Goal: Transaction & Acquisition: Purchase product/service

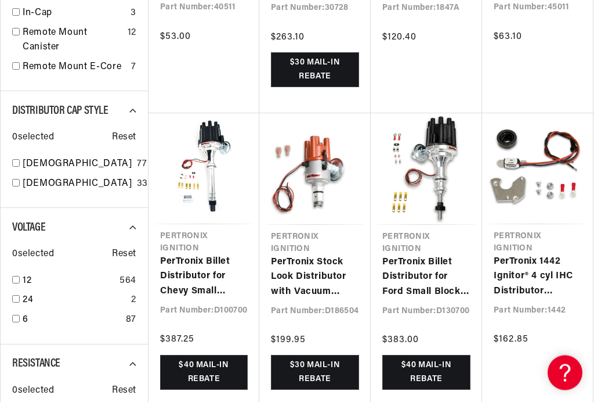
scroll to position [966, 0]
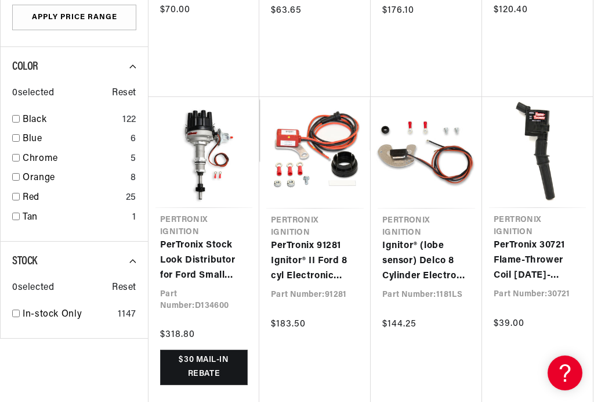
scroll to position [0, 449]
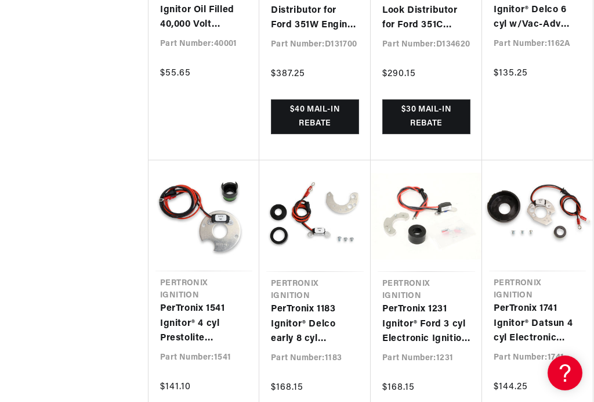
scroll to position [3793, 0]
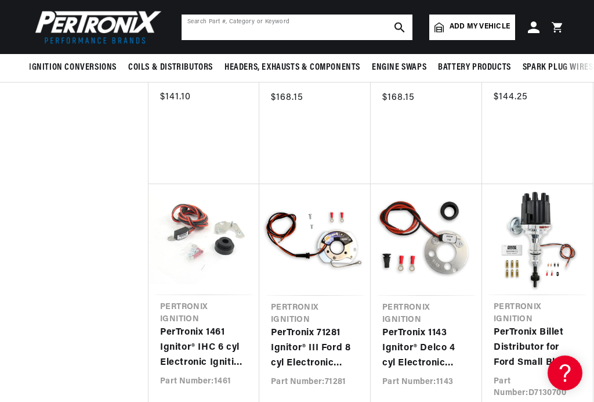
click at [302, 26] on input "text" at bounding box center [297, 28] width 231 height 26
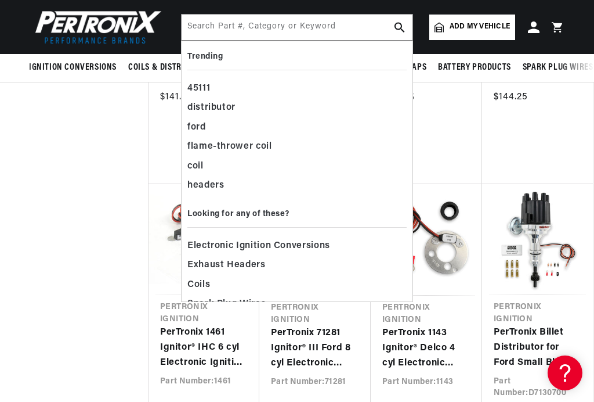
click at [497, 28] on span "Add my vehicle" at bounding box center [480, 26] width 60 height 11
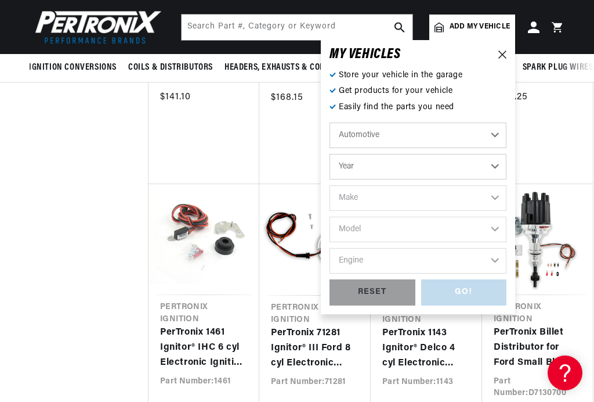
click at [500, 135] on select "Automotive Agricultural Industrial Marine Motorcycle" at bounding box center [418, 135] width 177 height 26
click at [504, 167] on select "Year [DATE] 2021 2020 2019 2018 2017 2016 2015 2014 2013 2012 2011 2010 2009 20…" at bounding box center [418, 167] width 177 height 26
select select "2013"
click at [501, 197] on select "Make Cadillac Chevrolet Chrysler Dodge Ford GMC INFINITI Jeep Nissan Ram [GEOGR…" at bounding box center [418, 198] width 177 height 26
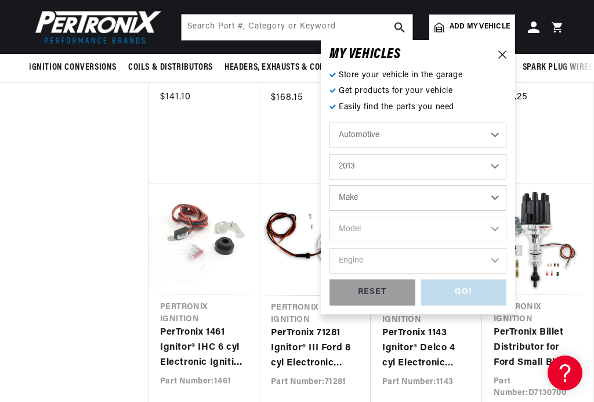
select select "Ford"
click at [504, 232] on select "Model Explorer F-150 F-250 Super Duty F-350 Super Duty Fiesta Focus Fusion Must…" at bounding box center [418, 230] width 177 height 26
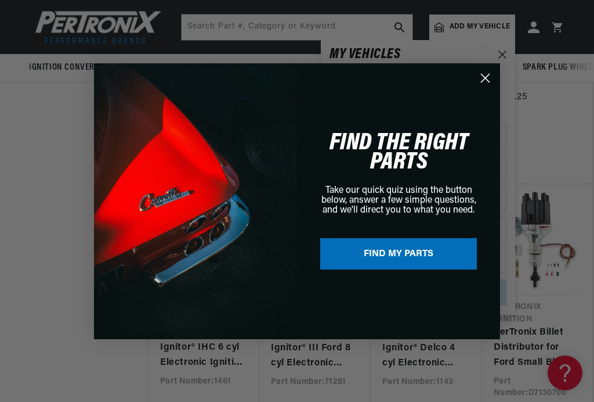
select select "F-150"
click at [489, 82] on circle "Close dialog" at bounding box center [485, 77] width 19 height 19
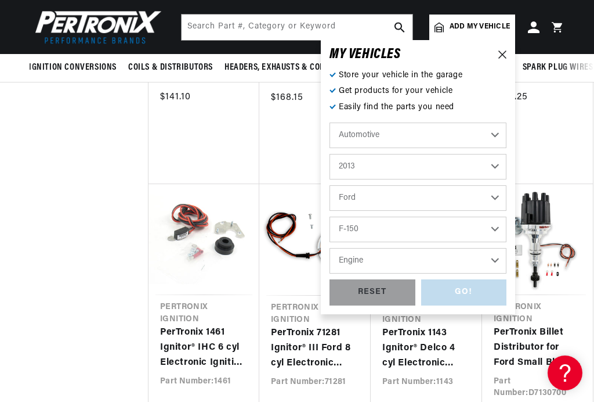
click at [505, 261] on select "Engine 3.5L 3.7L 5.0L 6.2L" at bounding box center [418, 261] width 177 height 26
select select "3.5L"
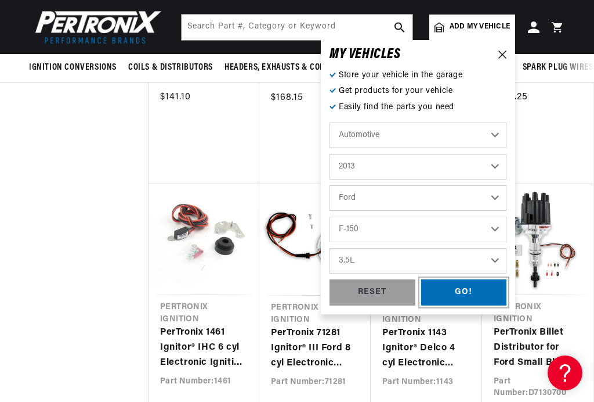
click at [481, 291] on div "GO!" at bounding box center [464, 292] width 86 height 26
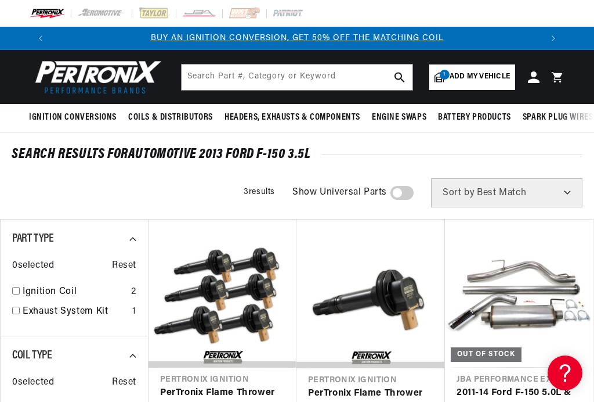
click at [496, 77] on span "Add my vehicle" at bounding box center [480, 76] width 60 height 11
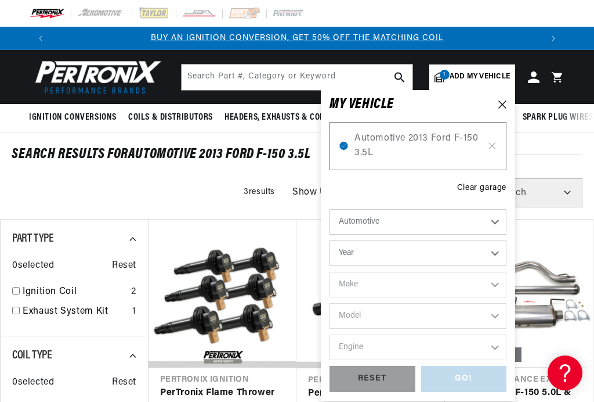
click at [504, 224] on select "Automotive Agricultural Industrial Marine Motorcycle" at bounding box center [418, 222] width 177 height 26
click at [504, 255] on select "Year [DATE] 2021 2020 2019 2018 2017 2016 2015 2014 2013 2012 2011 2010 2009 20…" at bounding box center [418, 253] width 177 height 26
select select "2013"
click at [501, 279] on select "Make Cadillac Chevrolet Chrysler Dodge Ford GMC INFINITI Jeep Nissan Ram [GEOGR…" at bounding box center [418, 285] width 177 height 26
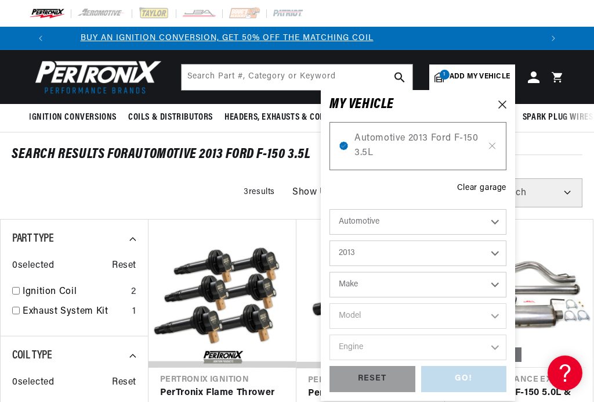
scroll to position [0, 0]
click at [505, 255] on select "2022 2021 2020 2019 2018 2017 2016 2015 2014 2013 2012 2011 2010 2009 2008 2007…" at bounding box center [418, 253] width 177 height 26
select select "1971"
click at [504, 284] on select "Make Alfa Romeo American Motors Aston Martin Audi Austin Avanti BMW Buick Cadil…" at bounding box center [418, 285] width 177 height 26
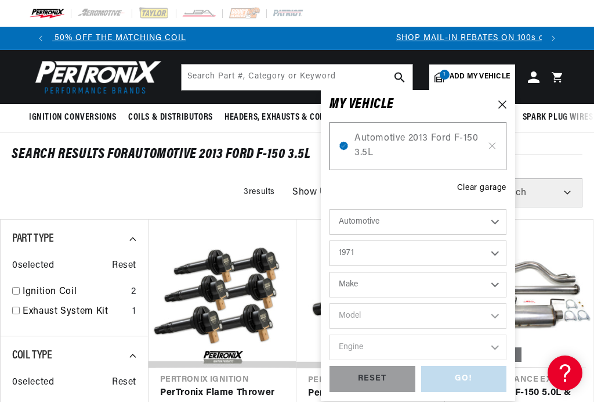
scroll to position [0, 0]
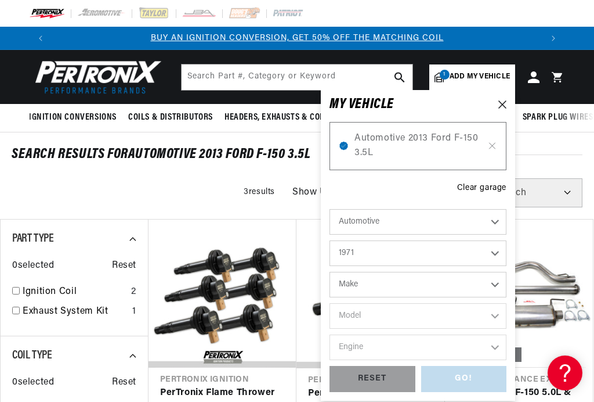
select select "Volkswagen"
click at [506, 318] on select "Model 411 Beetle Fastback Karmann Ghia Squareback Super Beetle" at bounding box center [418, 316] width 177 height 26
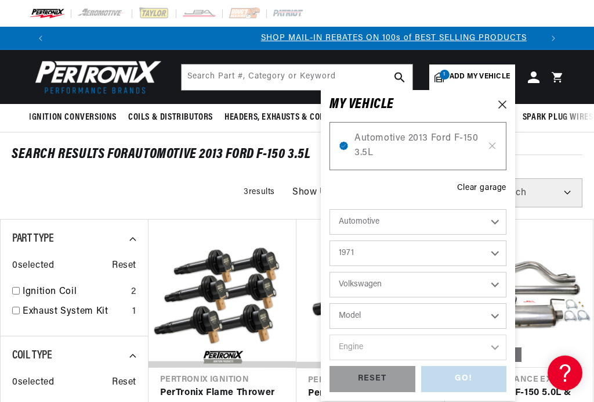
scroll to position [0, 490]
select select "Super-Beetle"
click at [500, 349] on select "Engine 1.6L 4" at bounding box center [418, 347] width 177 height 26
select select "1.6L"
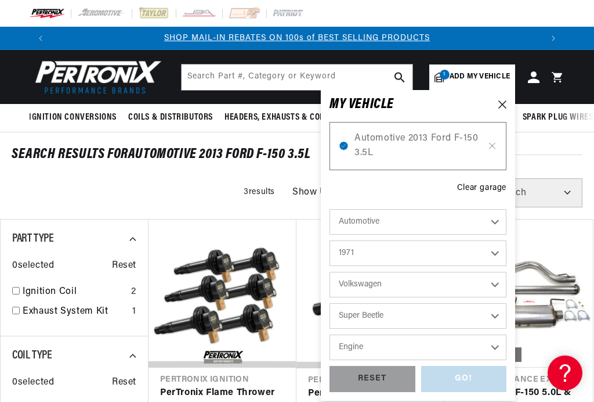
select select "1.6L"
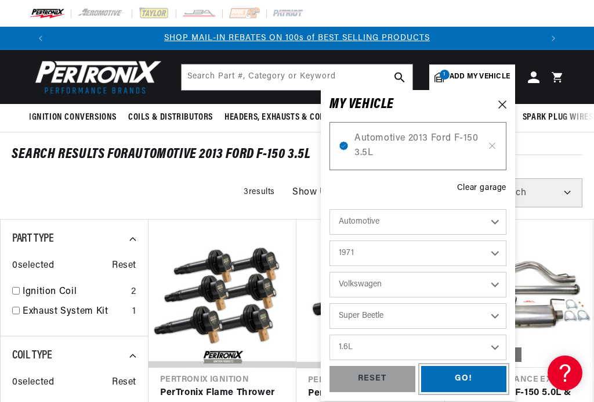
click at [481, 379] on div "GO!" at bounding box center [464, 379] width 86 height 26
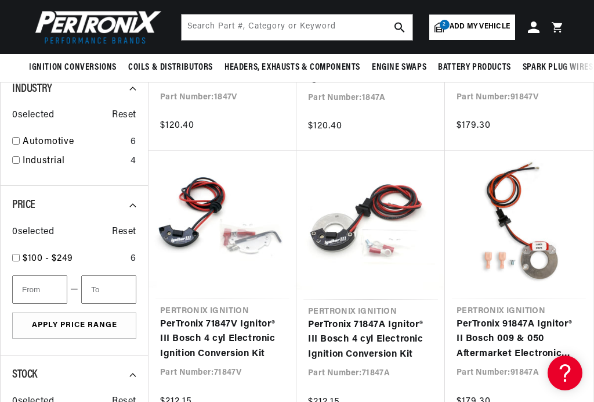
scroll to position [280, 0]
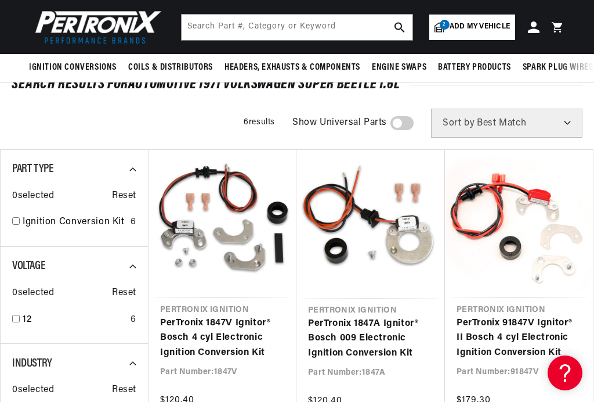
click at [16, 327] on div "12 6" at bounding box center [74, 322] width 124 height 20
checkbox input "false"
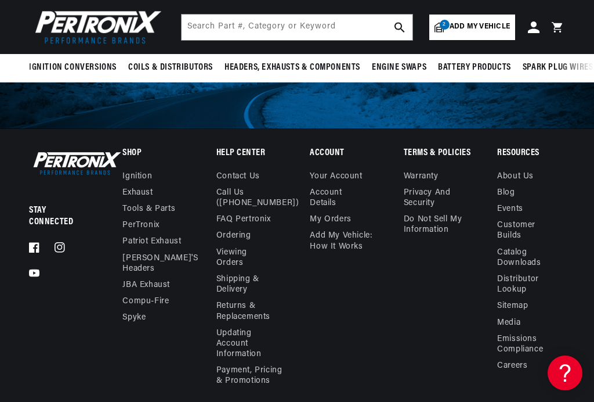
scroll to position [0, 980]
click at [131, 208] on link "Tools & Parts" at bounding box center [148, 209] width 53 height 16
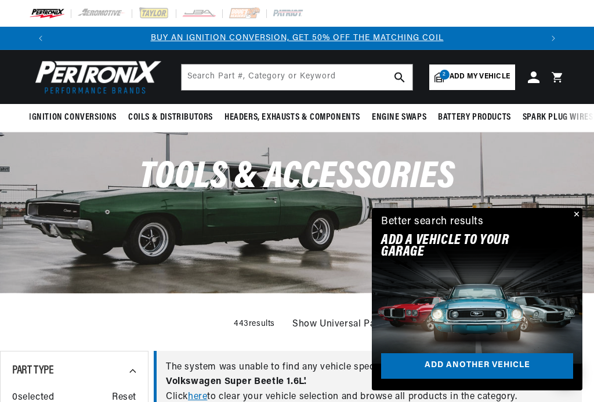
scroll to position [0, 17]
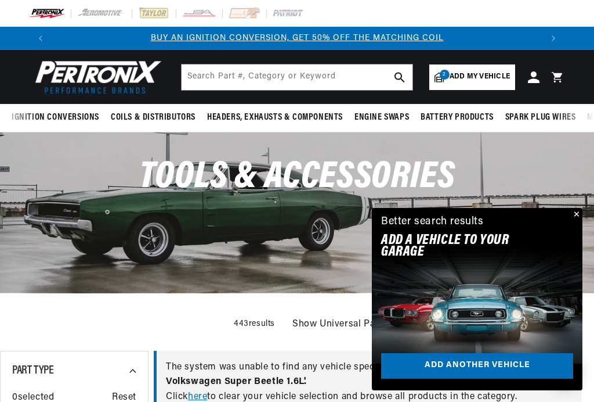
checkbox input "true"
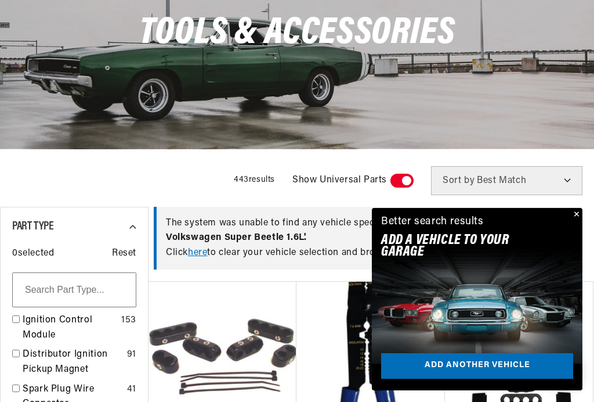
scroll to position [0, 0]
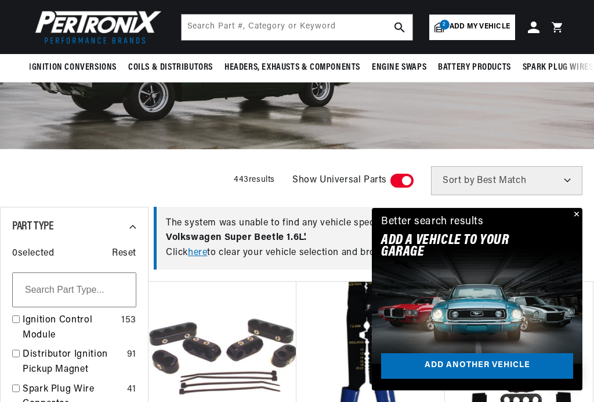
click at [575, 222] on button "Close" at bounding box center [576, 215] width 14 height 14
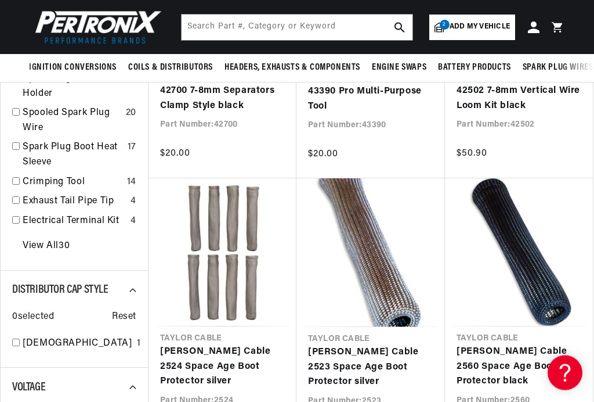
scroll to position [522, 0]
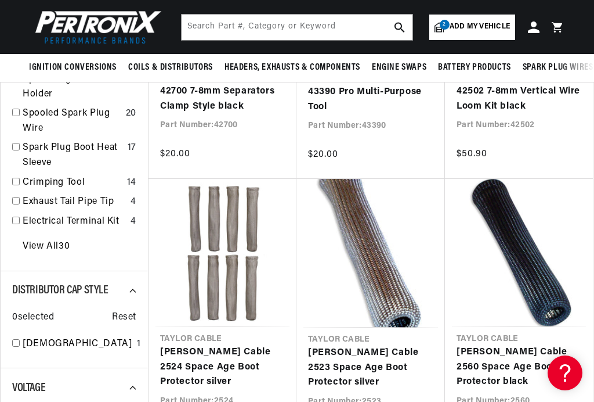
click at [446, 32] on link "2 Add my vehicle" at bounding box center [473, 28] width 86 height 26
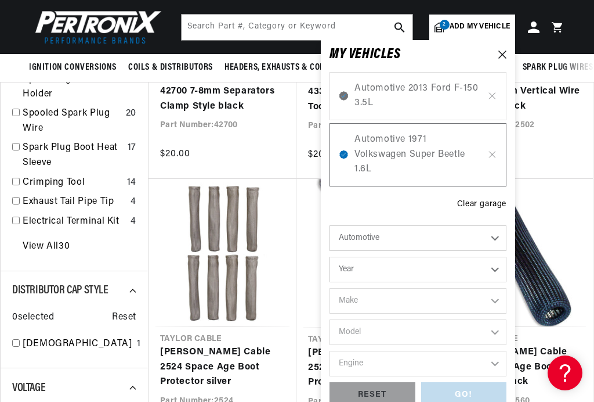
click at [474, 100] on span "Automotive 2013 Ford F-150 3.5L" at bounding box center [418, 96] width 127 height 30
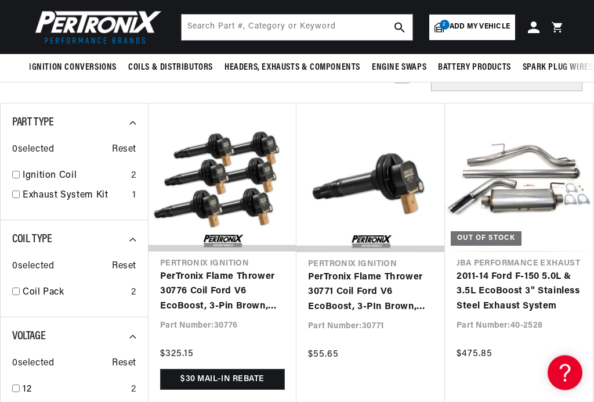
scroll to position [116, 0]
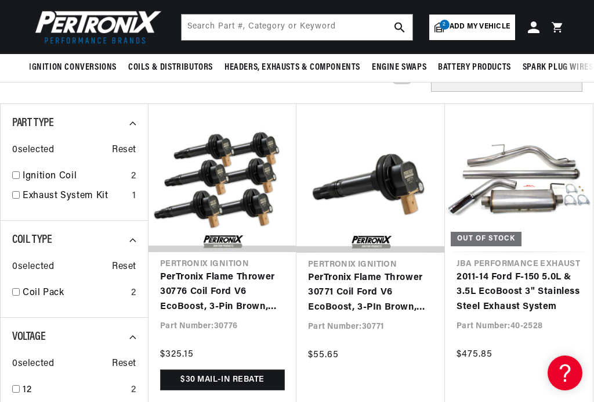
click at [513, 293] on link "2011-14 Ford F-150 5.0L & 3.5L EcoBoost 3" Stainless Steel Exhaust System" at bounding box center [519, 292] width 125 height 45
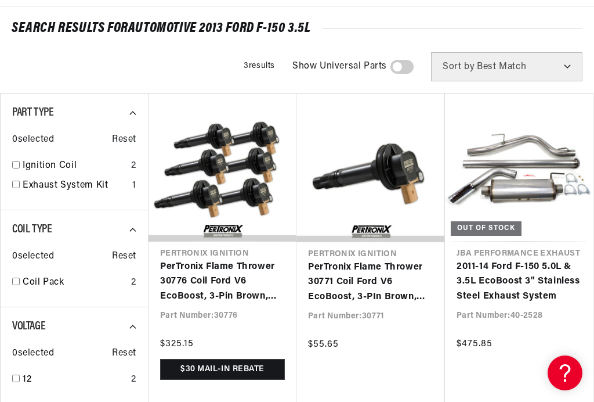
scroll to position [0, 980]
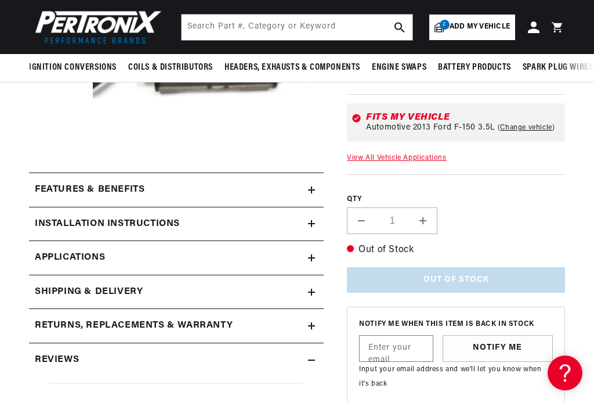
scroll to position [0, 980]
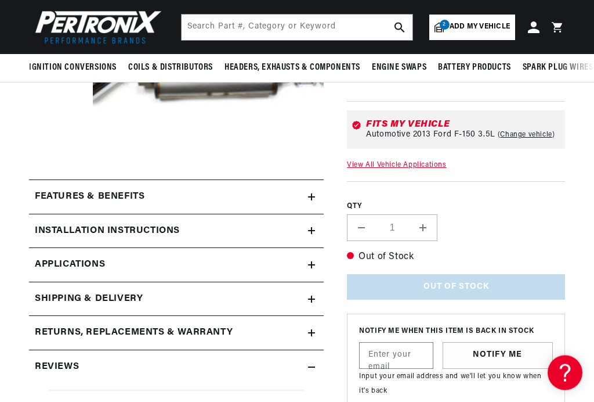
click at [312, 204] on summary "Features & Benefits" at bounding box center [176, 198] width 295 height 34
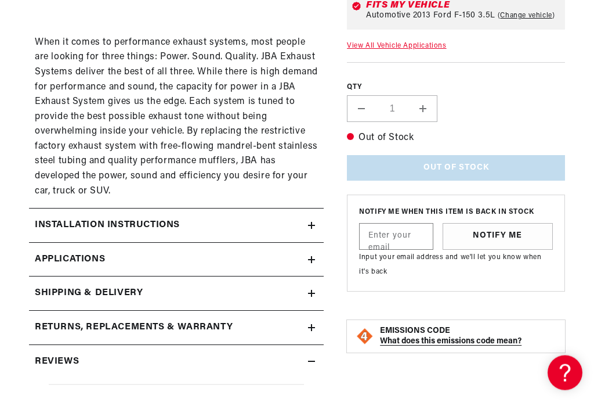
scroll to position [566, 0]
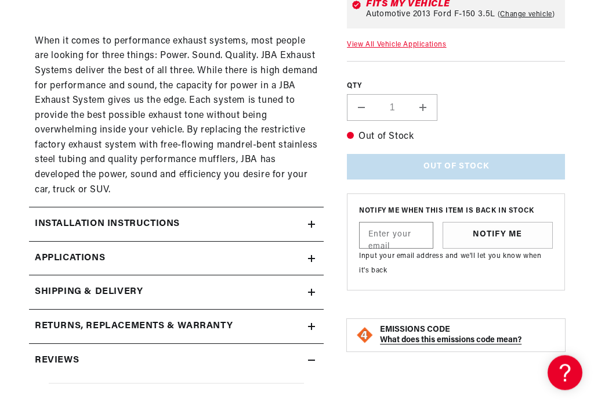
click at [313, 255] on icon at bounding box center [311, 258] width 7 height 7
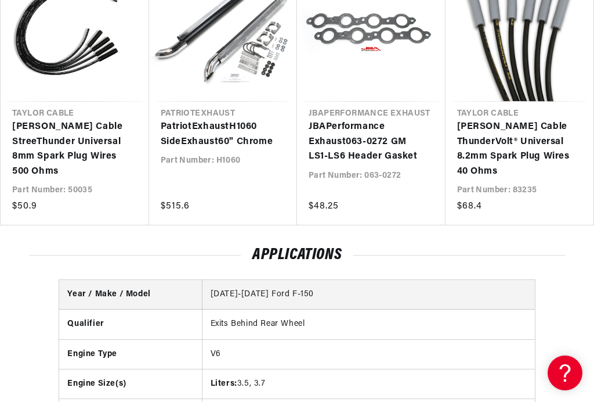
scroll to position [0, 490]
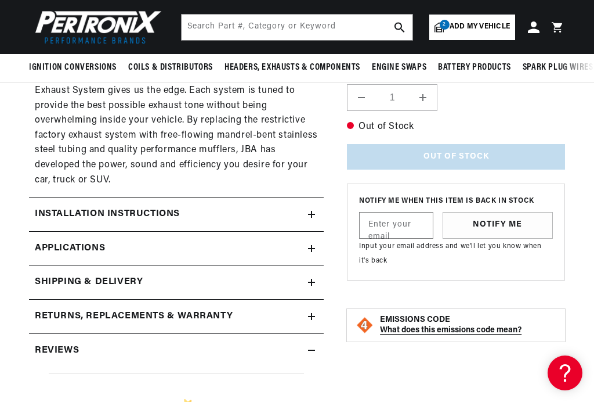
scroll to position [0, 980]
click at [319, 342] on summary "Reviews" at bounding box center [176, 351] width 295 height 34
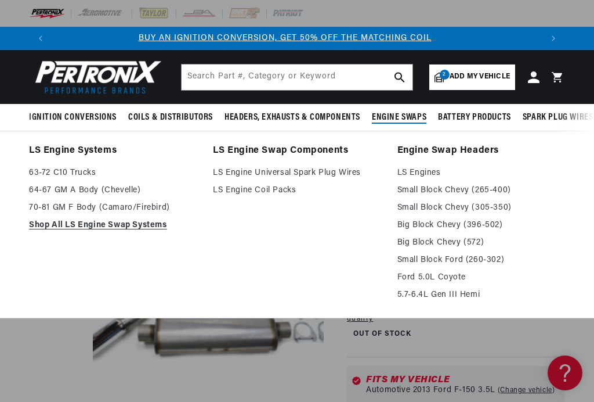
scroll to position [0, 0]
